Goal: Register for event/course

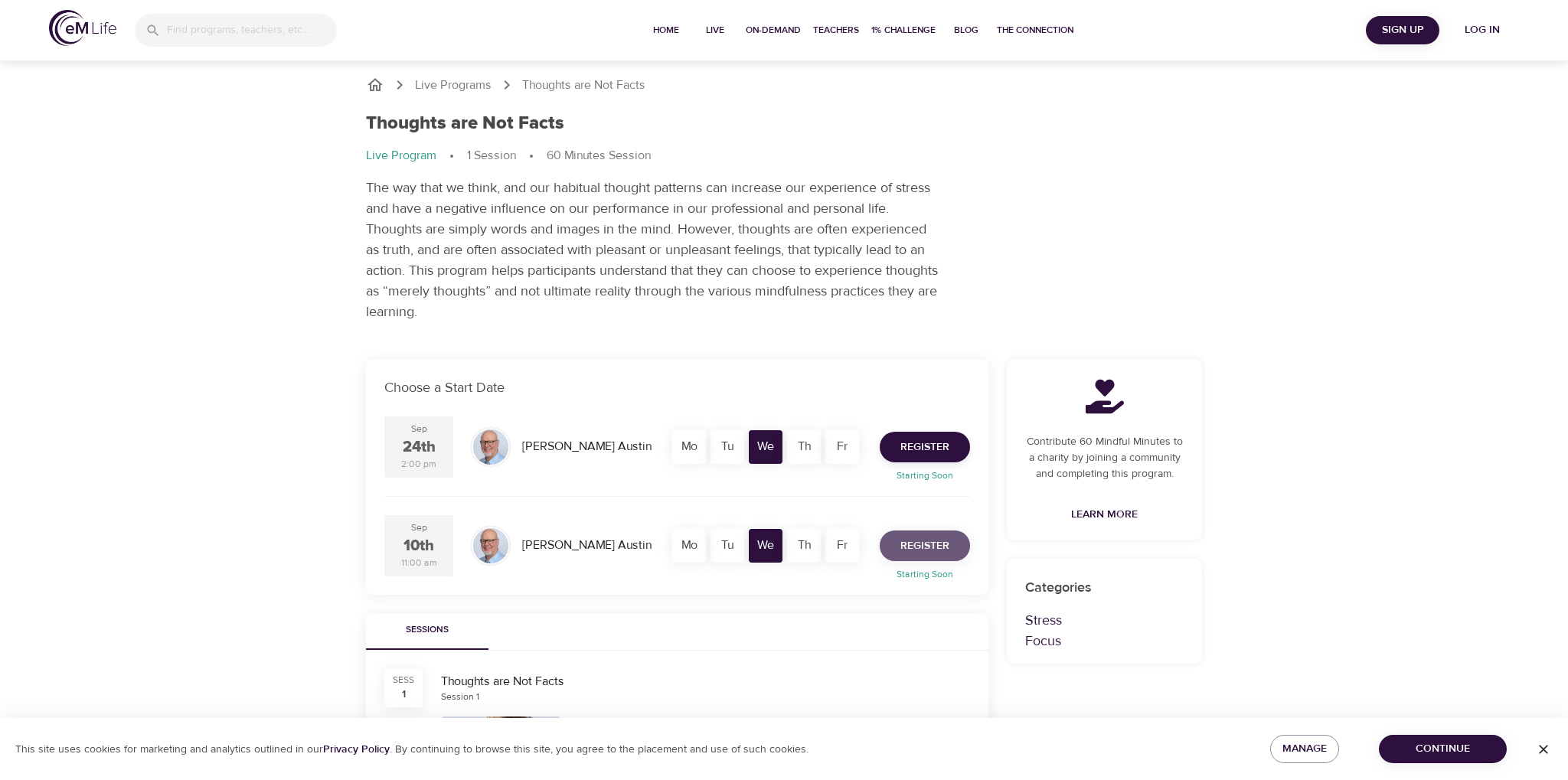
click at [925, 546] on span "Register" at bounding box center [924, 547] width 49 height 19
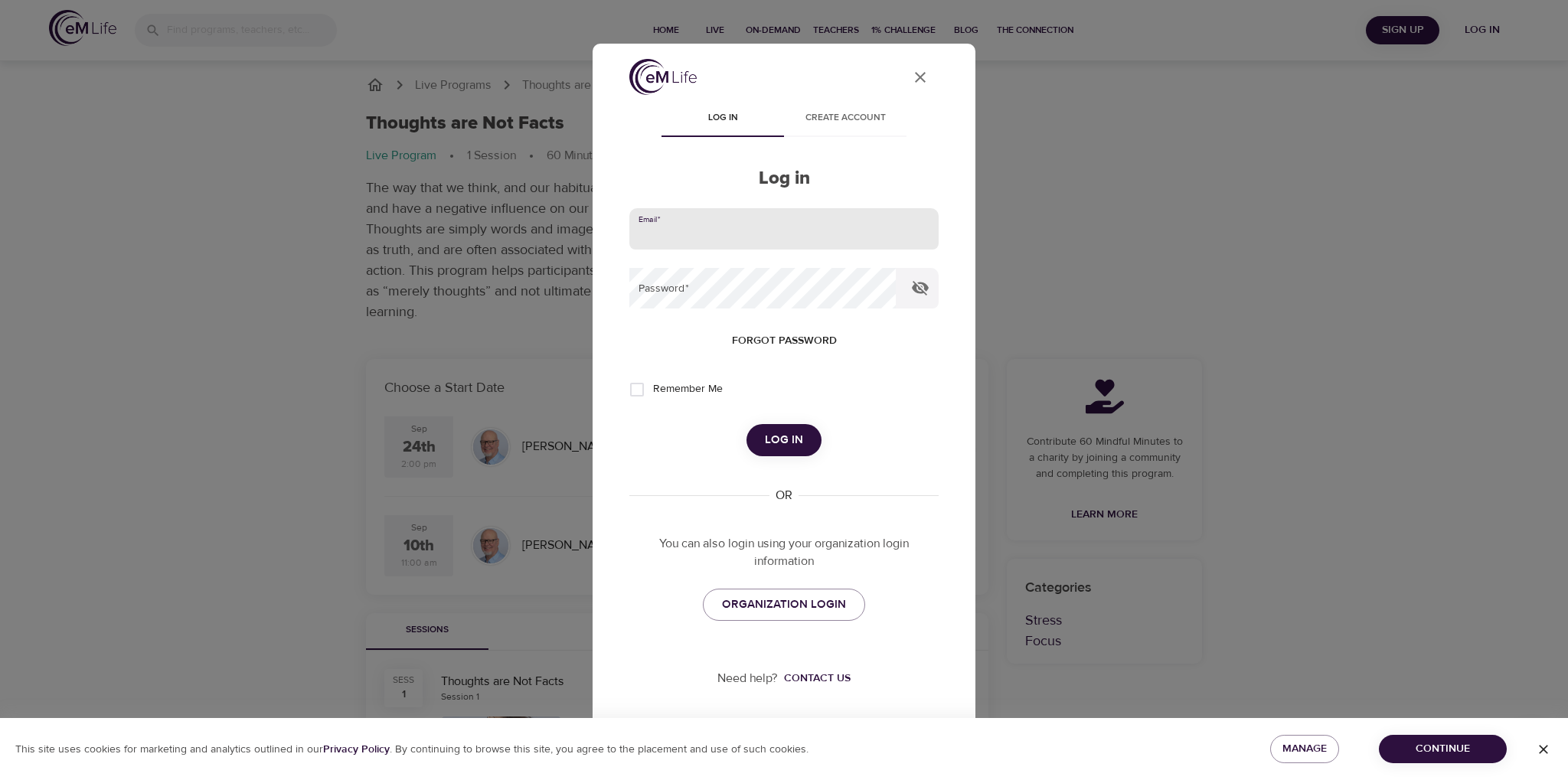
click at [758, 234] on input "email" at bounding box center [784, 228] width 310 height 42
type input "[EMAIL_ADDRESS][DOMAIN_NAME]"
click at [802, 450] on span "Log in" at bounding box center [784, 440] width 39 height 20
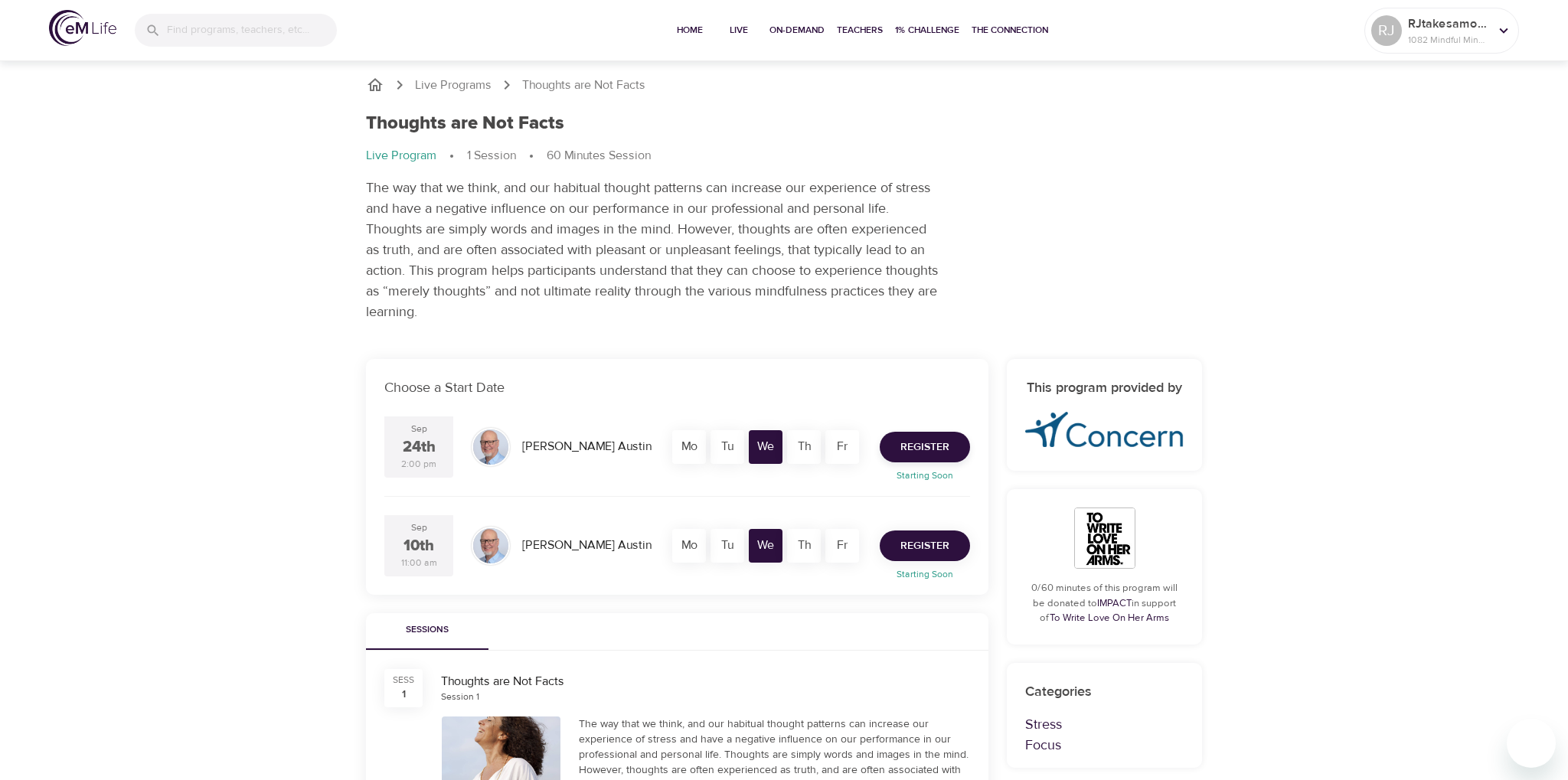
click at [937, 548] on span "Register" at bounding box center [924, 547] width 49 height 19
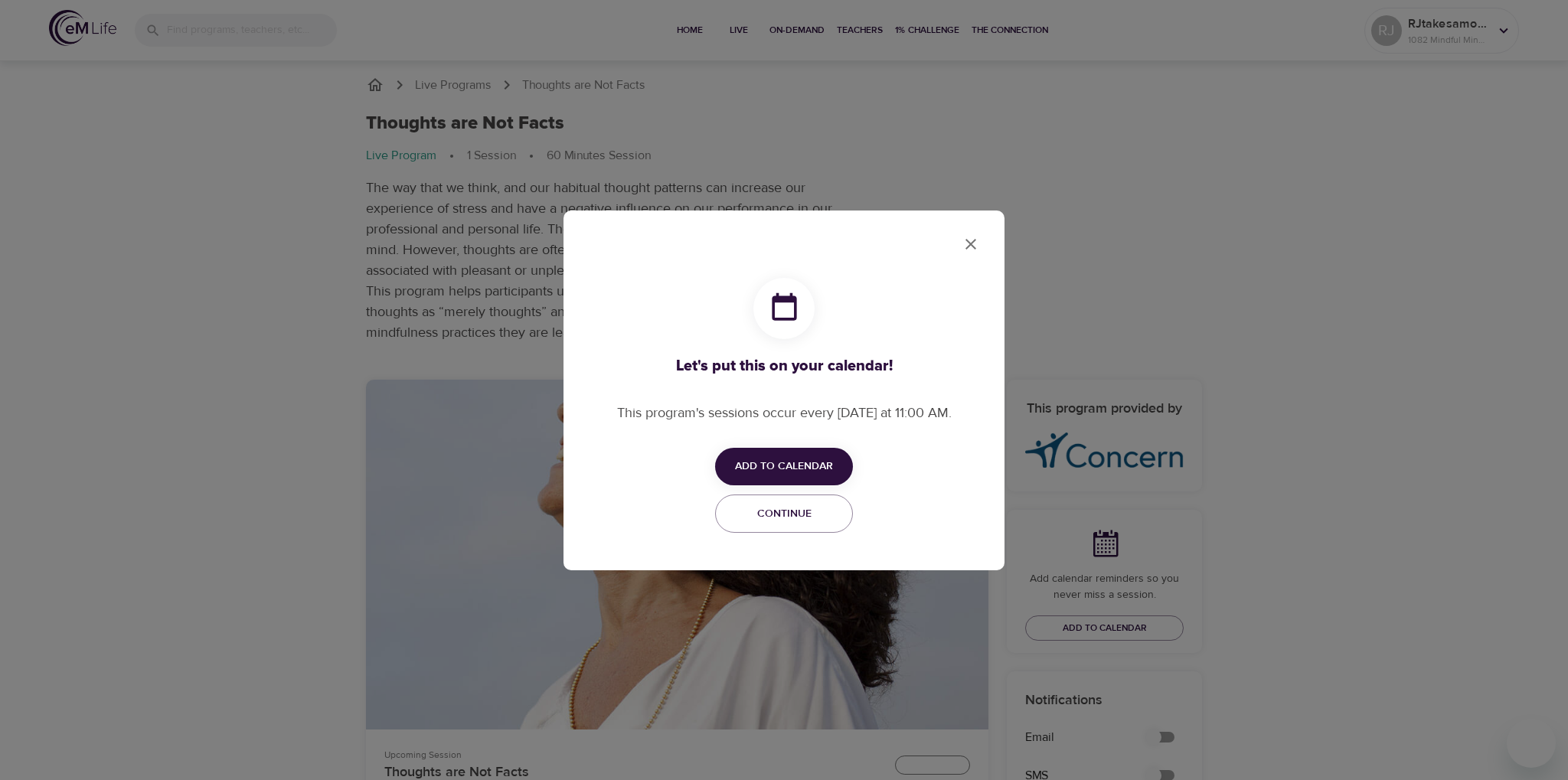
checkbox input "true"
click at [807, 463] on span "Add to Calendar" at bounding box center [783, 466] width 98 height 19
click at [833, 499] on li "Add to Google Calendar Google" at bounding box center [807, 496] width 184 height 30
click at [976, 249] on div at bounding box center [784, 390] width 1568 height 780
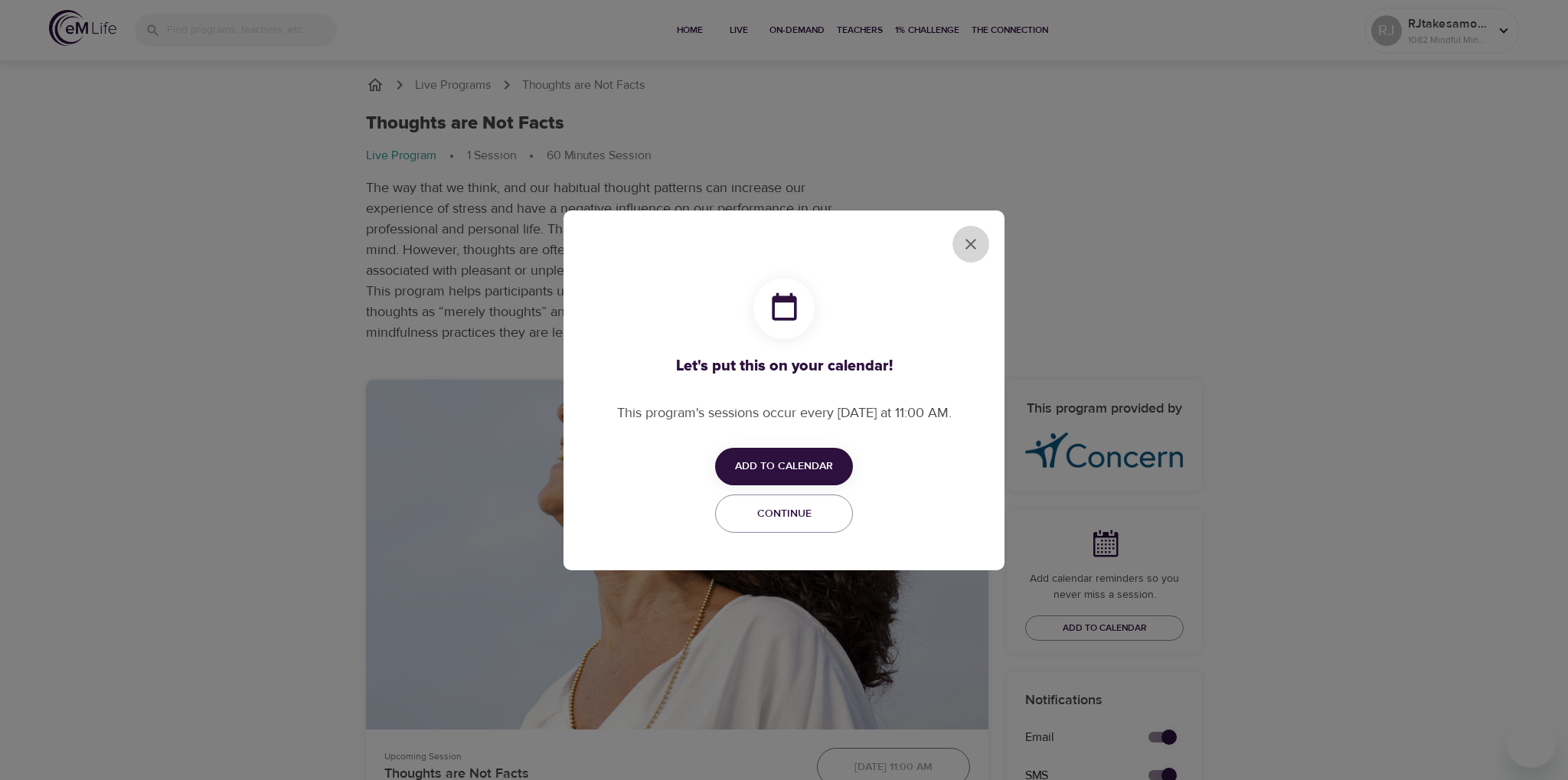
click at [971, 240] on icon "close" at bounding box center [971, 244] width 18 height 18
